Goal: Task Accomplishment & Management: Manage account settings

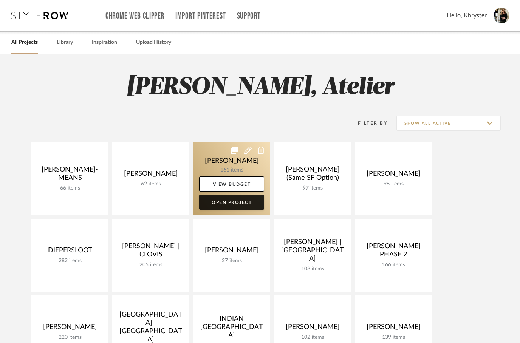
click at [233, 209] on link "Open Project" at bounding box center [231, 202] width 65 height 15
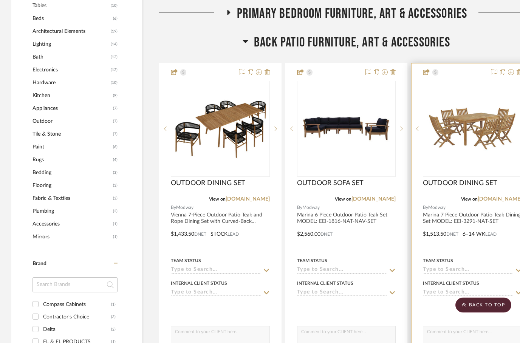
scroll to position [559, 0]
click at [467, 77] on div at bounding box center [473, 228] width 122 height 331
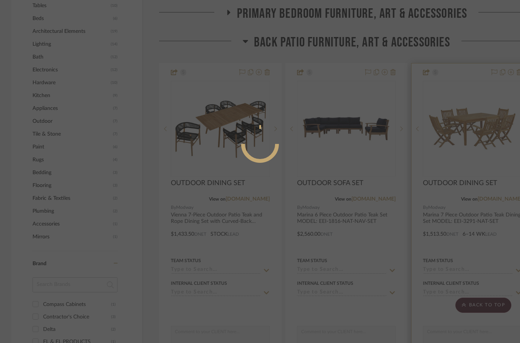
scroll to position [0, 0]
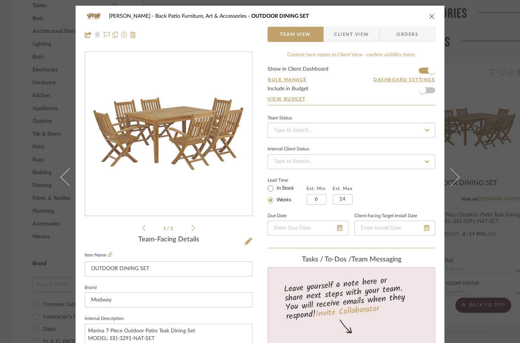
click at [427, 19] on div "CHANG Back Patio Furniture, Art & Accessories OUTDOOR DINING SET" at bounding box center [260, 16] width 351 height 15
click at [432, 17] on icon "close" at bounding box center [432, 16] width 6 height 6
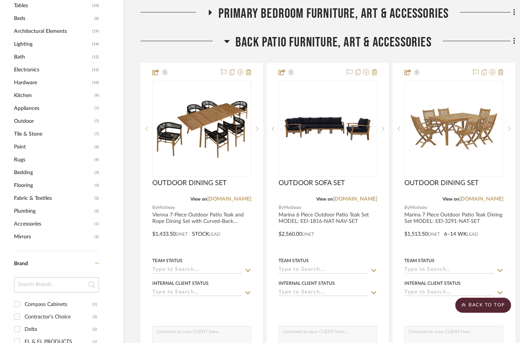
scroll to position [559, 24]
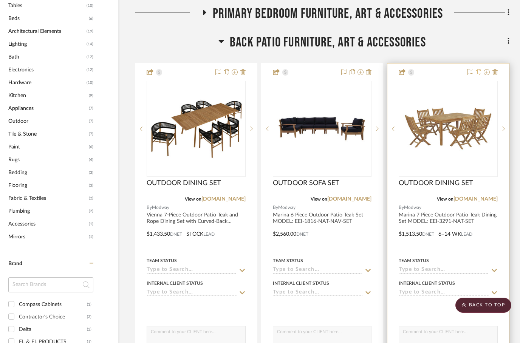
click at [480, 70] on icon at bounding box center [478, 72] width 5 height 6
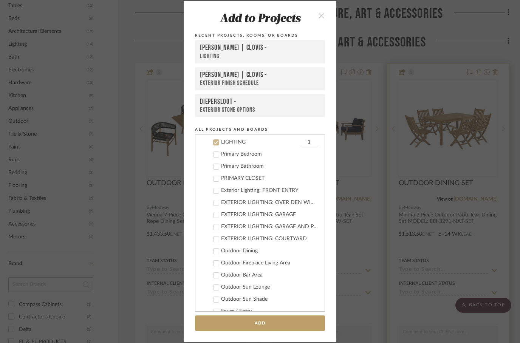
scroll to position [170, 0]
click at [217, 143] on icon at bounding box center [216, 141] width 5 height 5
checkbox input "false"
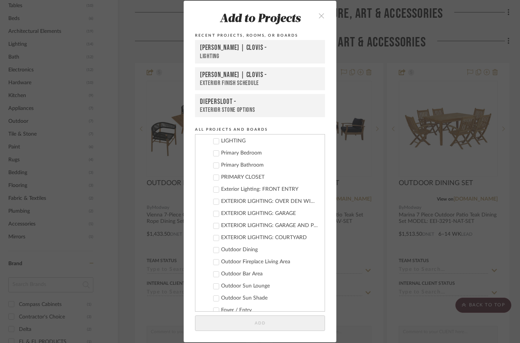
click at [320, 13] on icon "close" at bounding box center [321, 15] width 6 height 6
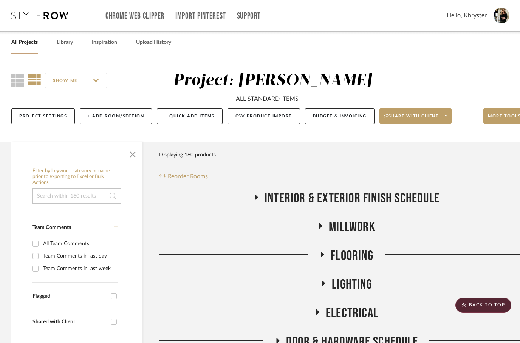
scroll to position [559, 24]
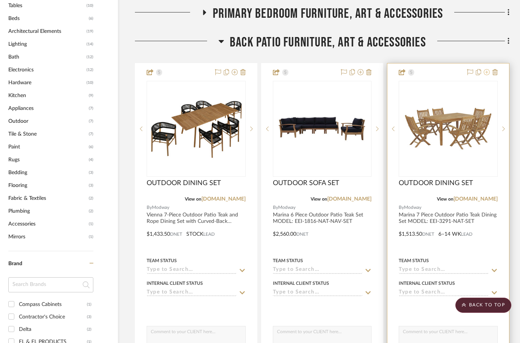
click at [485, 76] on button at bounding box center [487, 72] width 6 height 9
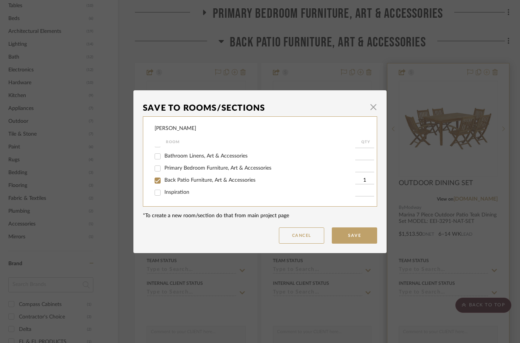
scroll to position [144, 0]
click at [159, 180] on input "Back Patio Furniture, Art & Accessories" at bounding box center [158, 181] width 12 height 12
checkbox input "false"
click at [354, 238] on button "Save" at bounding box center [354, 235] width 45 height 16
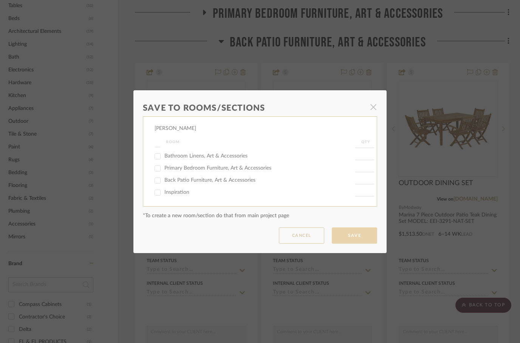
scroll to position [559, 24]
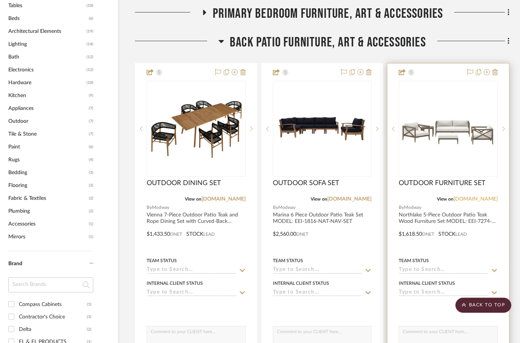
click at [485, 200] on link "modway.com" at bounding box center [475, 199] width 44 height 5
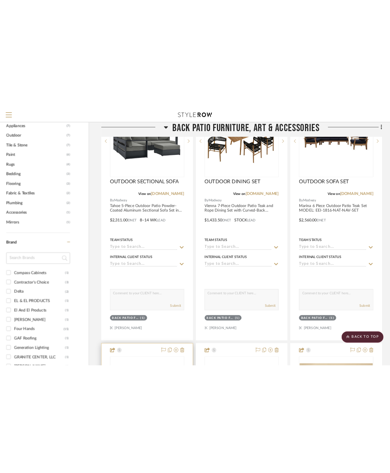
scroll to position [638, 24]
